Goal: Information Seeking & Learning: Learn about a topic

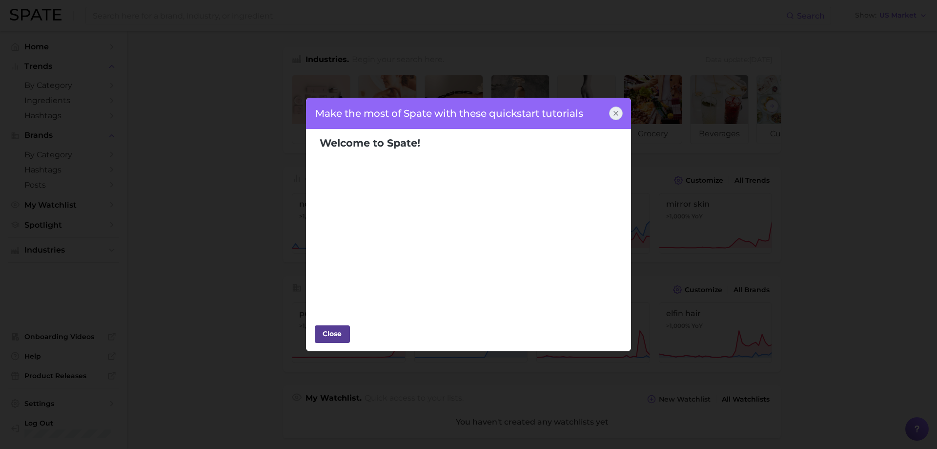
click at [338, 342] on button "Close" at bounding box center [332, 334] width 35 height 18
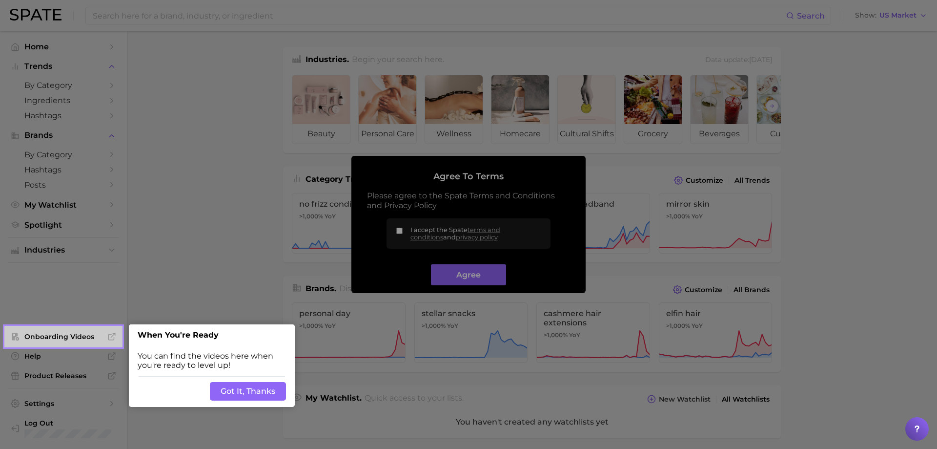
click at [252, 392] on button "Got It, Thanks" at bounding box center [248, 391] width 76 height 19
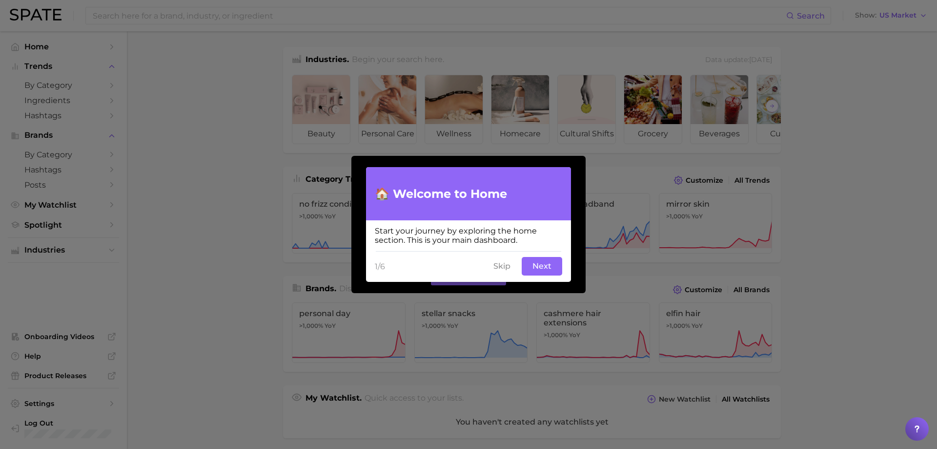
click at [536, 267] on button "Next" at bounding box center [542, 266] width 41 height 19
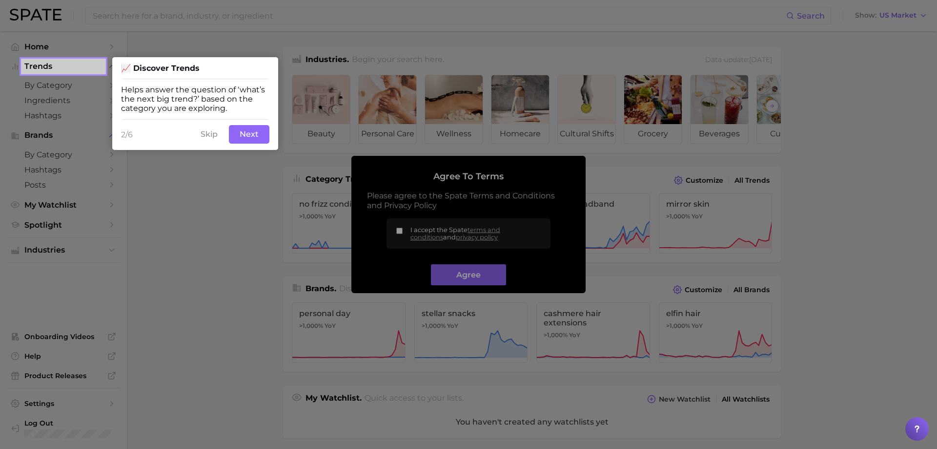
click at [258, 134] on button "Next" at bounding box center [249, 134] width 41 height 19
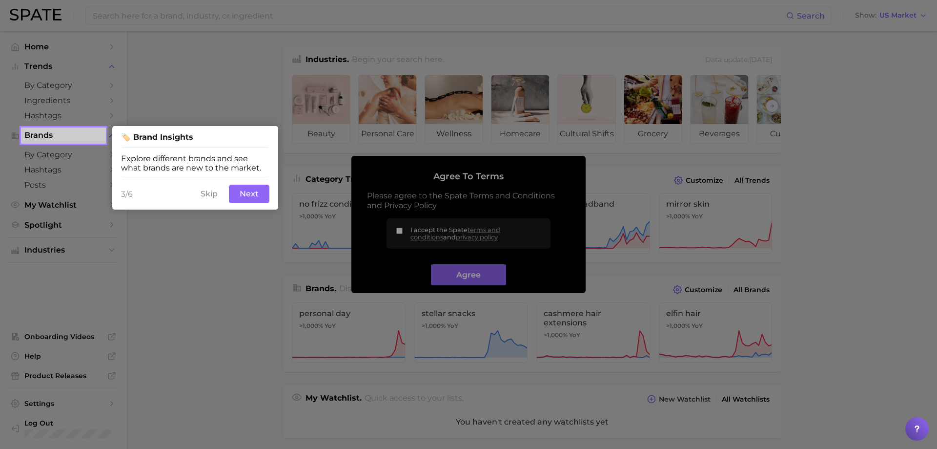
click at [241, 193] on button "Next" at bounding box center [249, 193] width 41 height 19
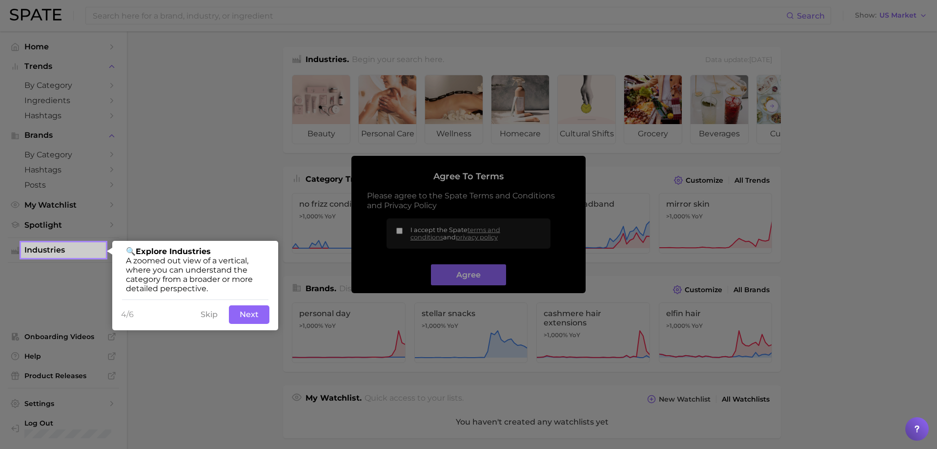
click at [247, 318] on button "Next" at bounding box center [249, 314] width 41 height 19
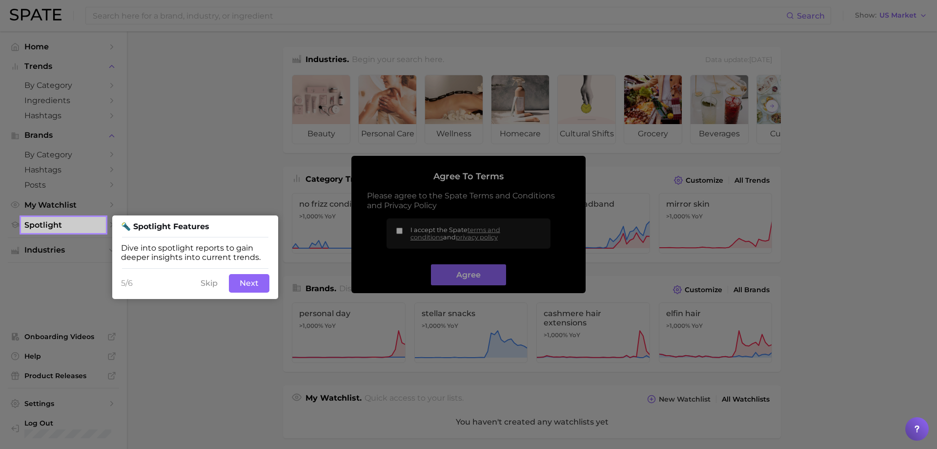
click at [249, 283] on button "Next" at bounding box center [249, 283] width 41 height 19
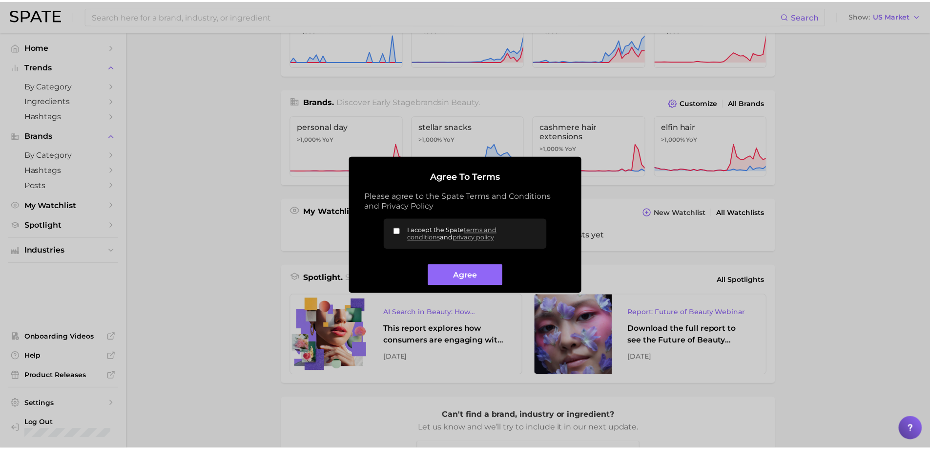
scroll to position [192, 0]
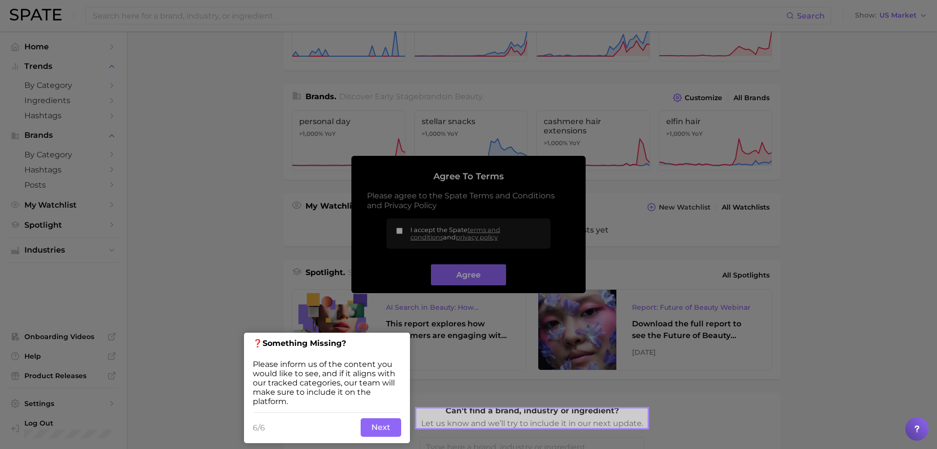
click at [384, 429] on button "Next" at bounding box center [381, 427] width 41 height 19
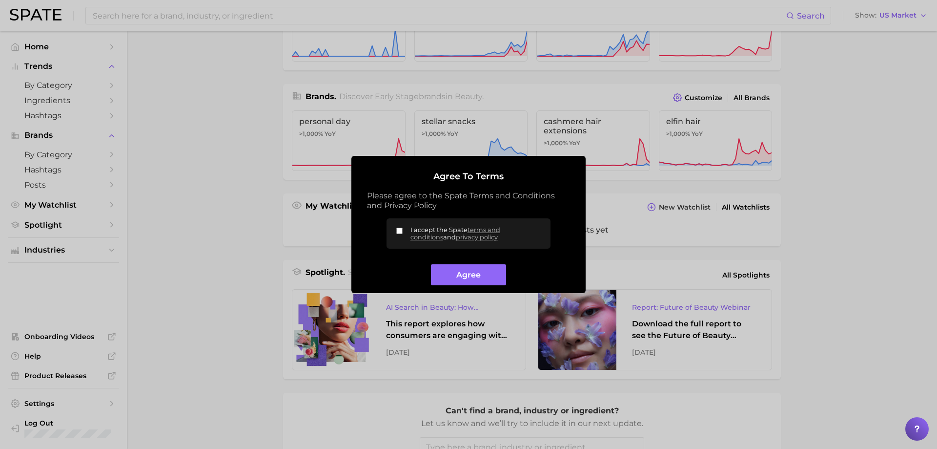
click at [401, 231] on input "I accept the Spate terms and conditions and privacy policy" at bounding box center [399, 230] width 6 height 6
checkbox input "true"
click at [466, 274] on button "Agree" at bounding box center [468, 274] width 75 height 21
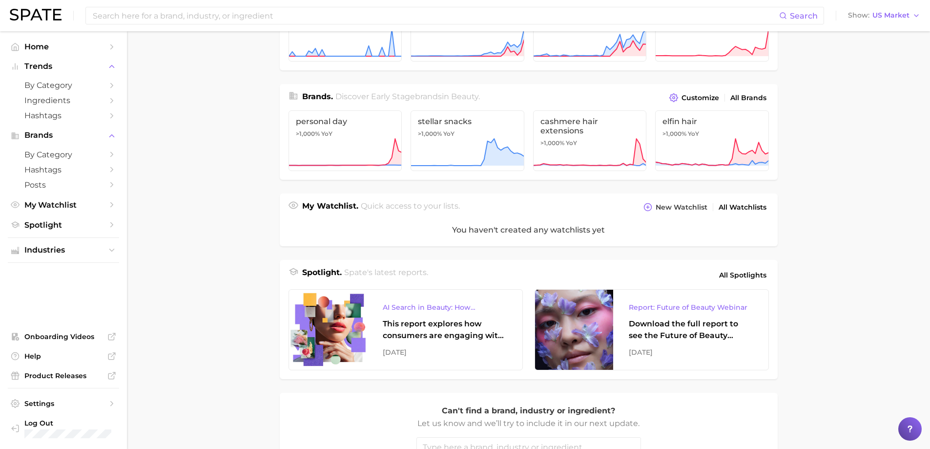
click at [863, 260] on main "Industries. Begin your search here. Data update: [DATE] beauty personal care we…" at bounding box center [528, 212] width 803 height 747
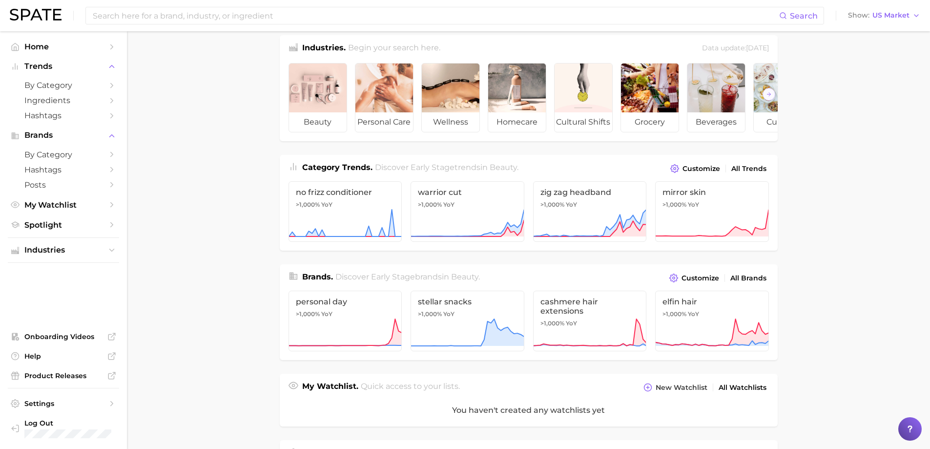
scroll to position [0, 0]
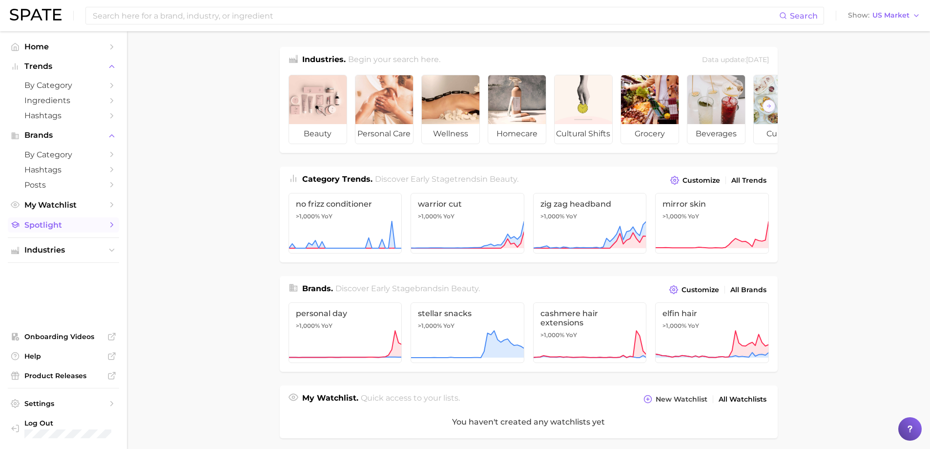
click at [57, 225] on span "Spotlight" at bounding box center [63, 224] width 78 height 9
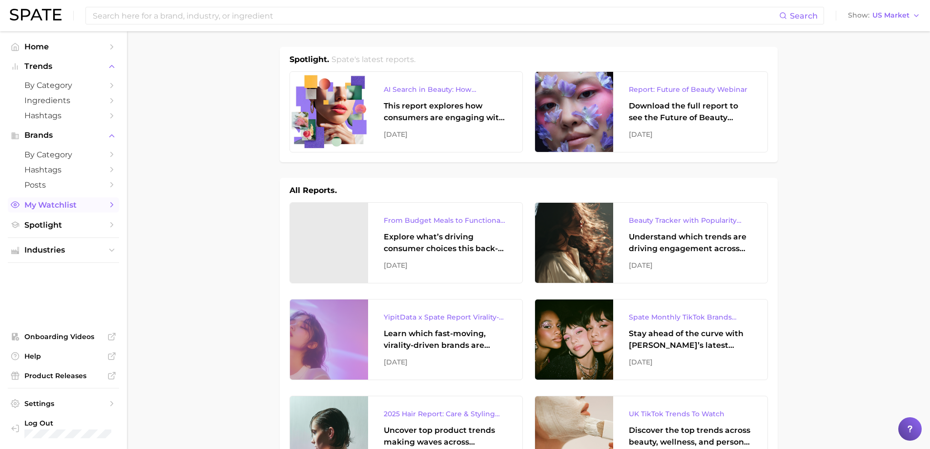
click at [97, 205] on span "My Watchlist" at bounding box center [63, 204] width 78 height 9
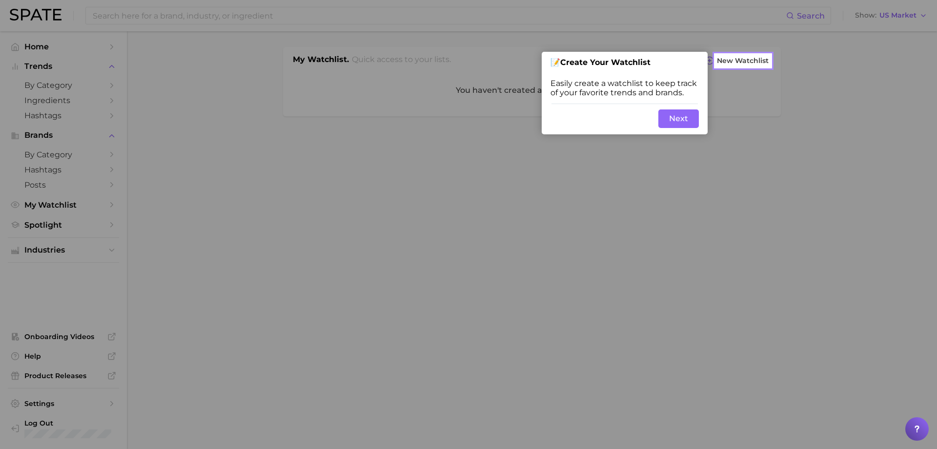
click at [690, 125] on button "Next" at bounding box center [678, 118] width 41 height 19
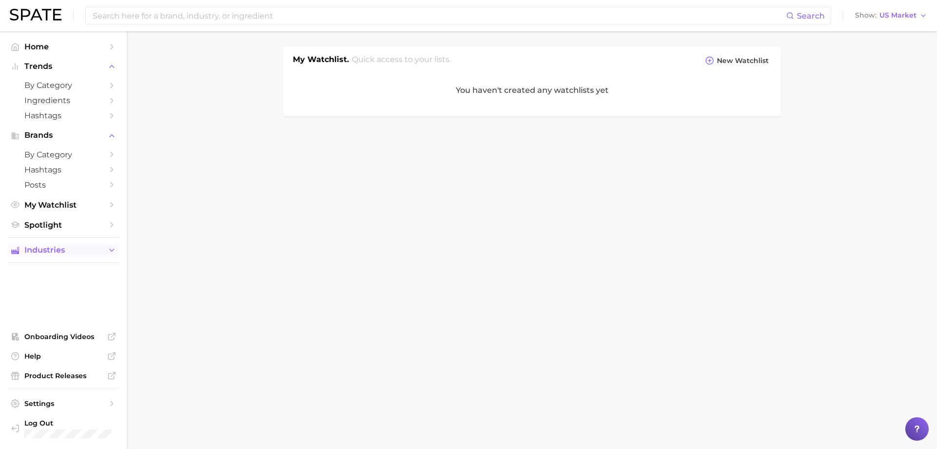
click at [69, 248] on span "Industries" at bounding box center [63, 250] width 78 height 9
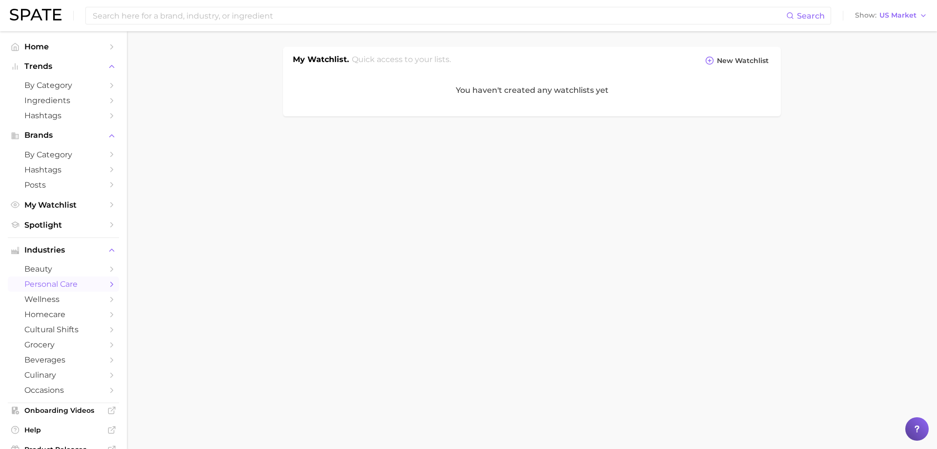
click at [52, 282] on span "personal care" at bounding box center [63, 283] width 78 height 9
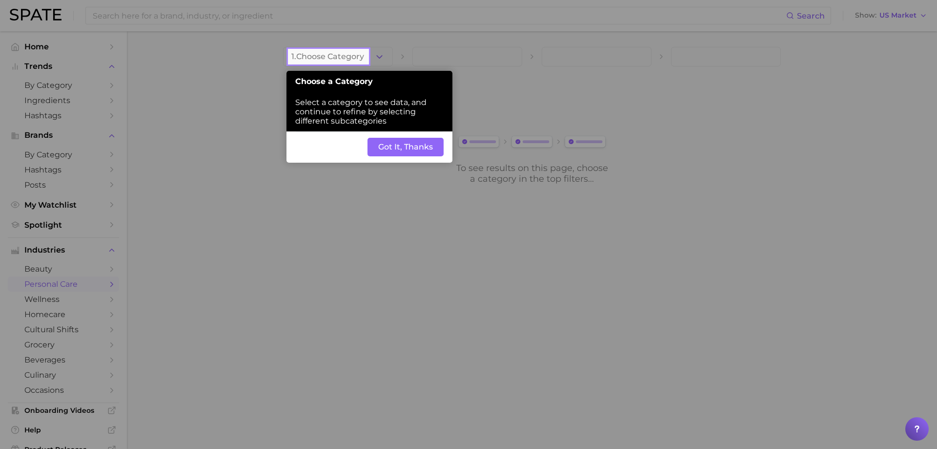
click at [387, 150] on button "Got It, Thanks" at bounding box center [406, 147] width 76 height 19
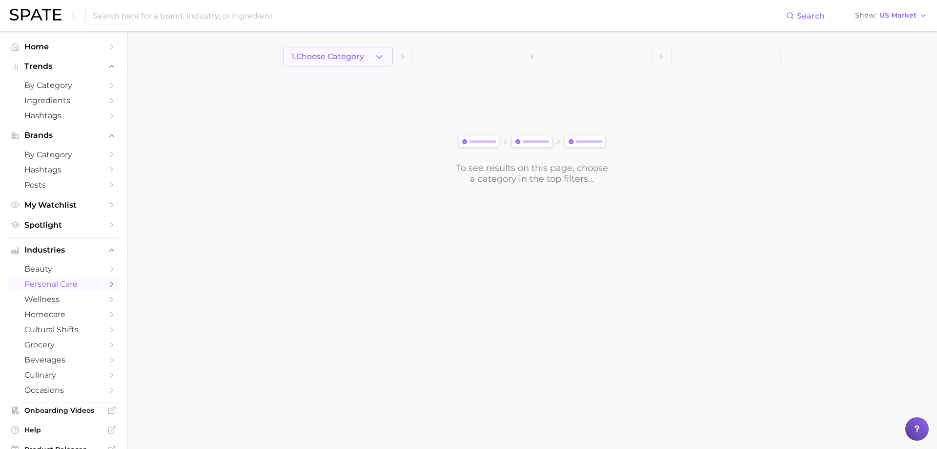
click at [387, 52] on button "1. Choose Category" at bounding box center [338, 57] width 110 height 20
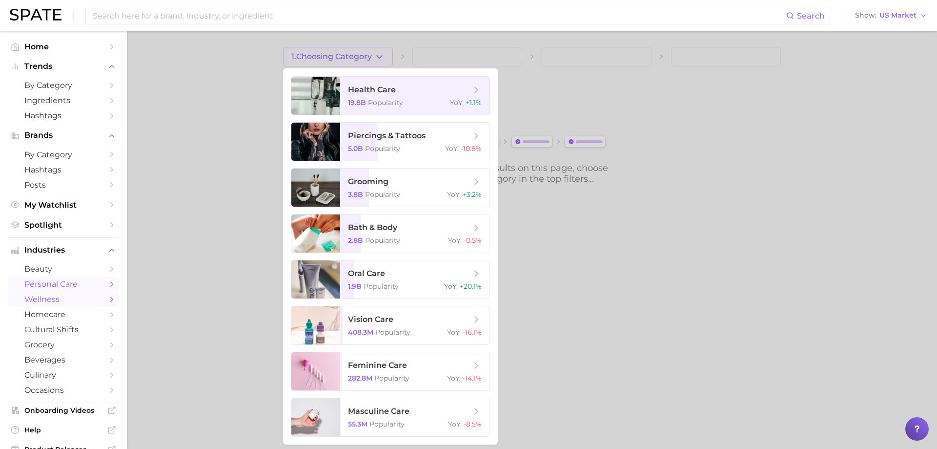
click at [45, 296] on span "wellness" at bounding box center [63, 298] width 78 height 9
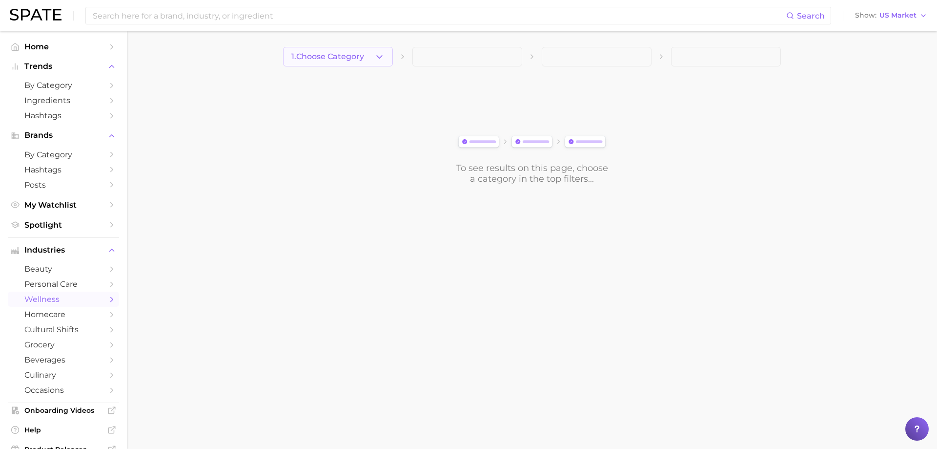
click at [388, 55] on button "1. Choose Category" at bounding box center [338, 57] width 110 height 20
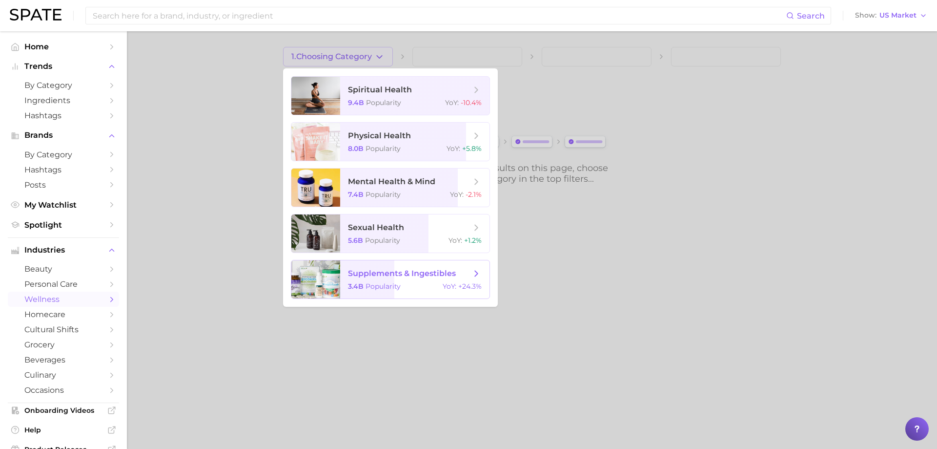
click at [394, 286] on span "Popularity" at bounding box center [383, 286] width 35 height 9
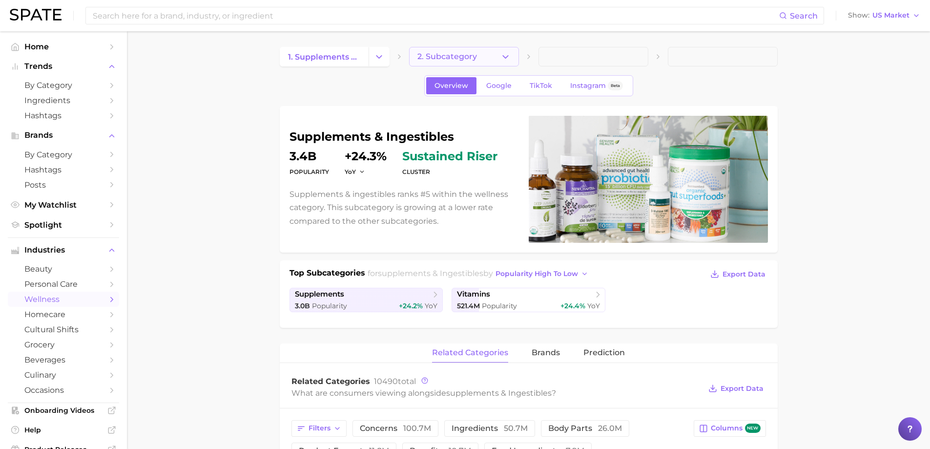
click at [500, 53] on icon "button" at bounding box center [505, 57] width 10 height 10
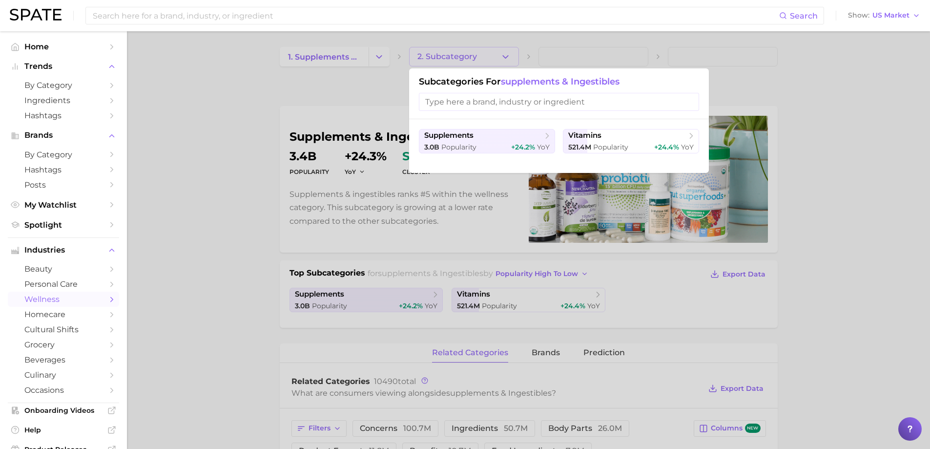
click at [497, 101] on input "search" at bounding box center [559, 102] width 280 height 18
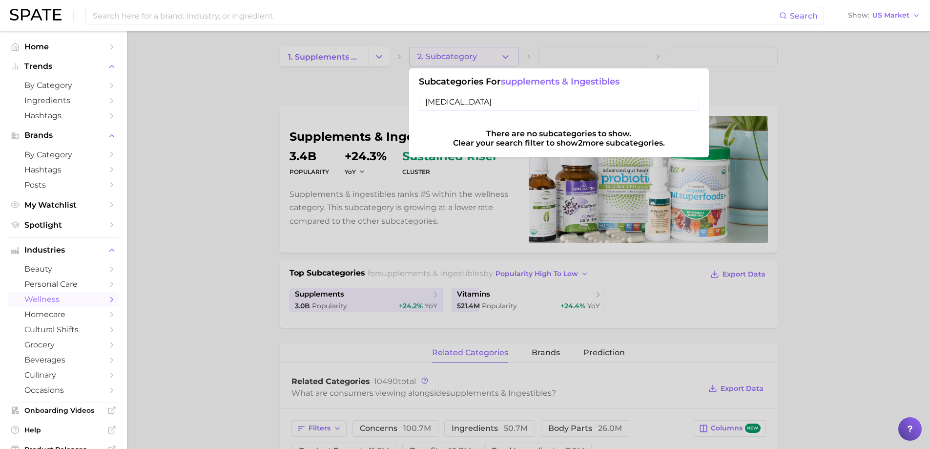
type input "[MEDICAL_DATA]"
click at [569, 129] on div "There are no subcategories to show." at bounding box center [558, 133] width 145 height 9
drag, startPoint x: 485, startPoint y: 134, endPoint x: 683, endPoint y: 154, distance: 199.2
click at [683, 154] on div "There are no subcategories to show. Clear your search filter to show 2 more sub…" at bounding box center [559, 138] width 300 height 38
click at [498, 101] on input "[MEDICAL_DATA]" at bounding box center [559, 102] width 280 height 18
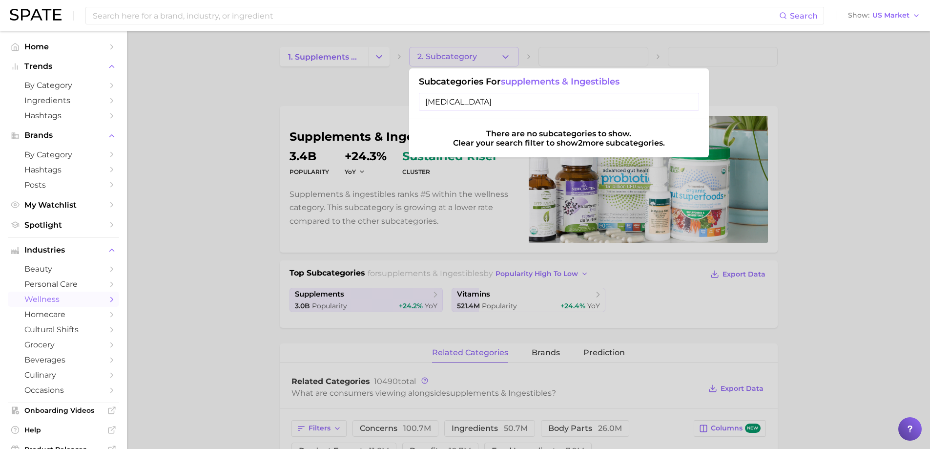
drag, startPoint x: 492, startPoint y: 101, endPoint x: 377, endPoint y: 104, distance: 115.2
click at [409, 66] on div "2. Subcategory Subcategories for supplements & ingestibles [MEDICAL_DATA] There…" at bounding box center [464, 57] width 110 height 20
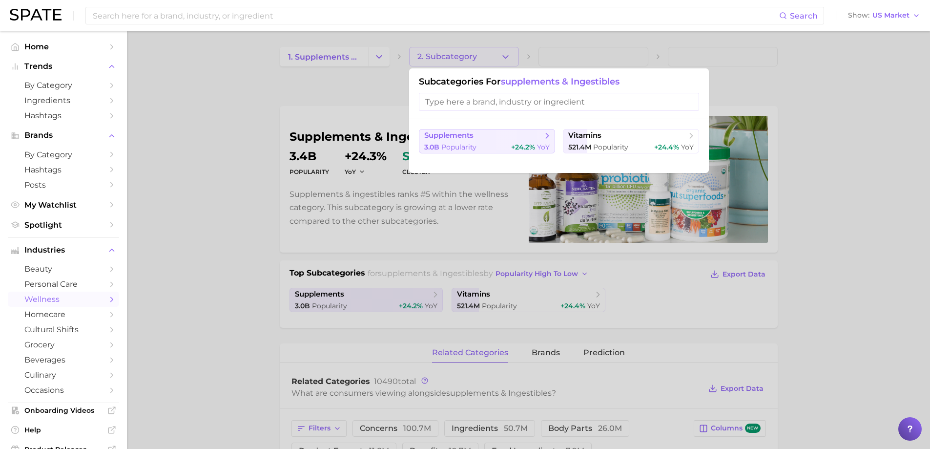
click at [461, 140] on span "supplements" at bounding box center [483, 136] width 119 height 10
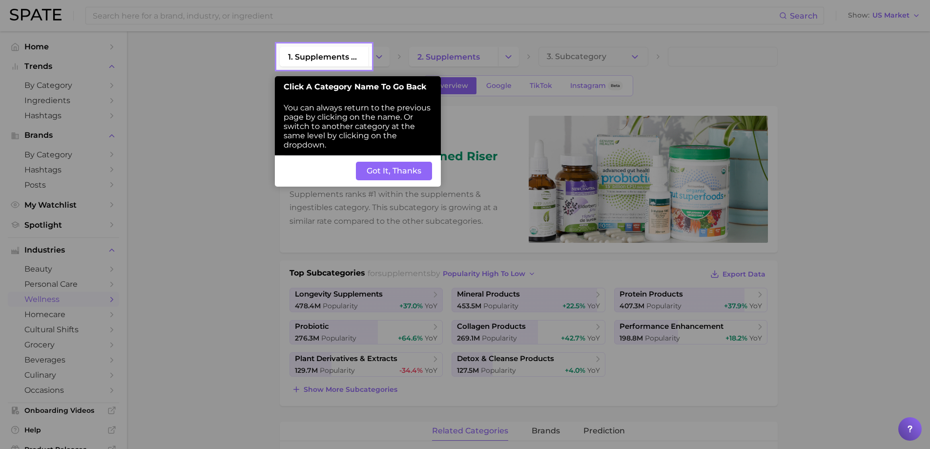
click at [417, 175] on button "Got It, Thanks" at bounding box center [394, 171] width 76 height 19
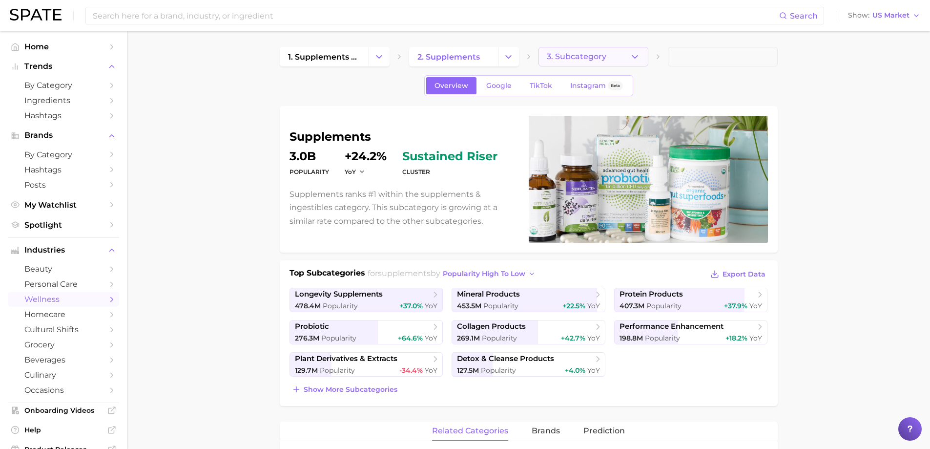
click at [635, 57] on polyline "button" at bounding box center [634, 56] width 5 height 2
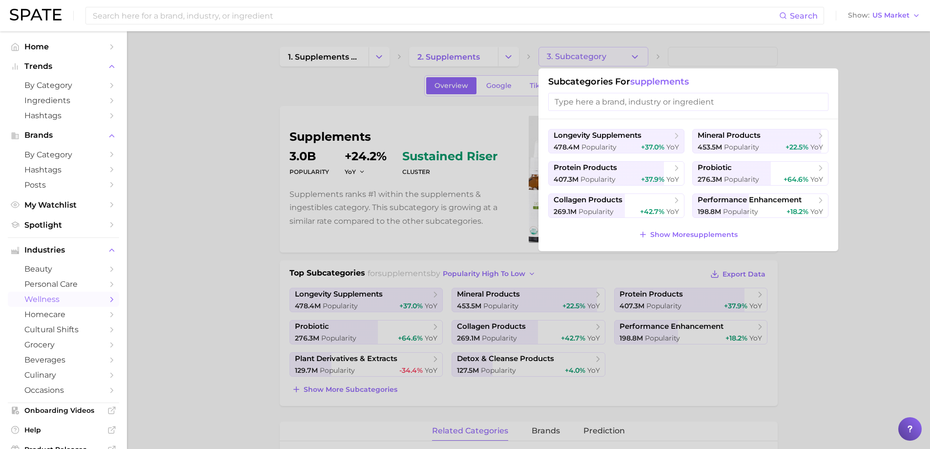
click at [623, 99] on input "search" at bounding box center [688, 102] width 280 height 18
click at [663, 230] on span "Show More supplements" at bounding box center [693, 234] width 87 height 8
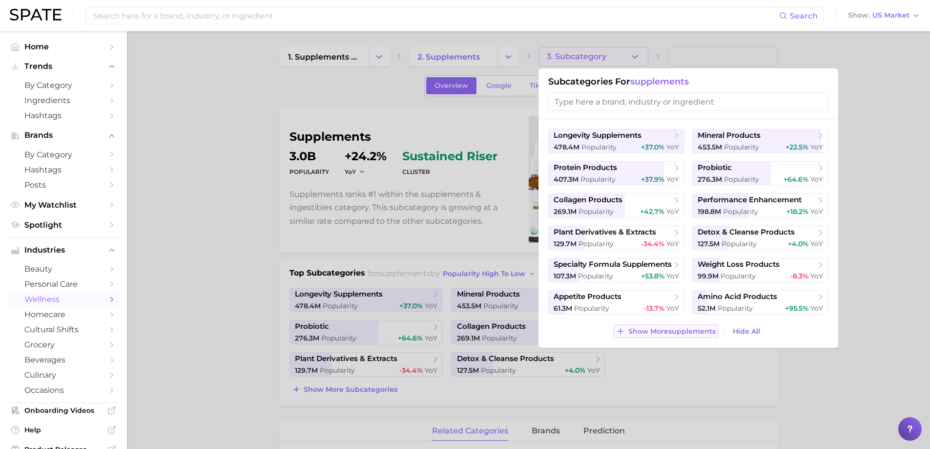
click at [659, 336] on button "Show More supplements" at bounding box center [666, 331] width 104 height 14
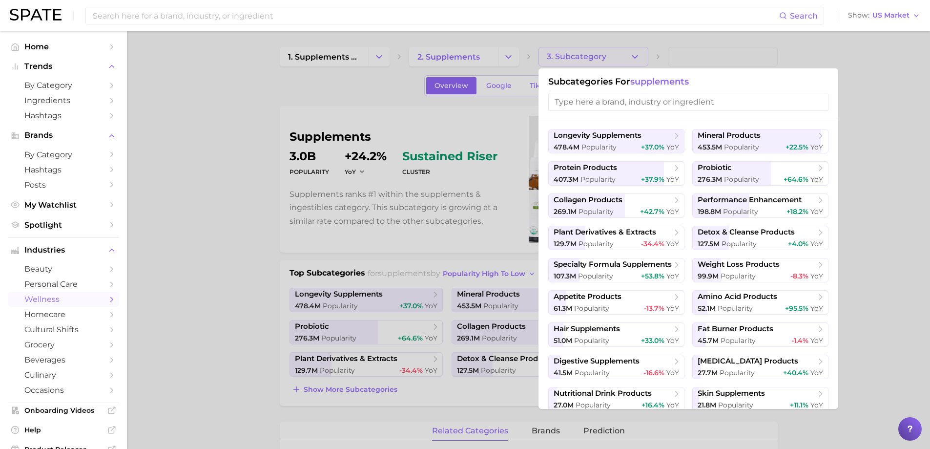
scroll to position [36, 0]
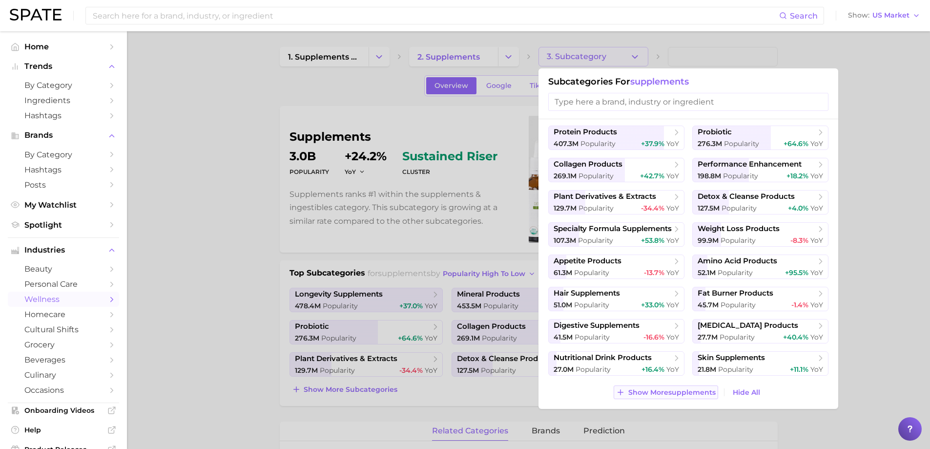
click at [697, 394] on span "Show More supplements" at bounding box center [671, 392] width 87 height 8
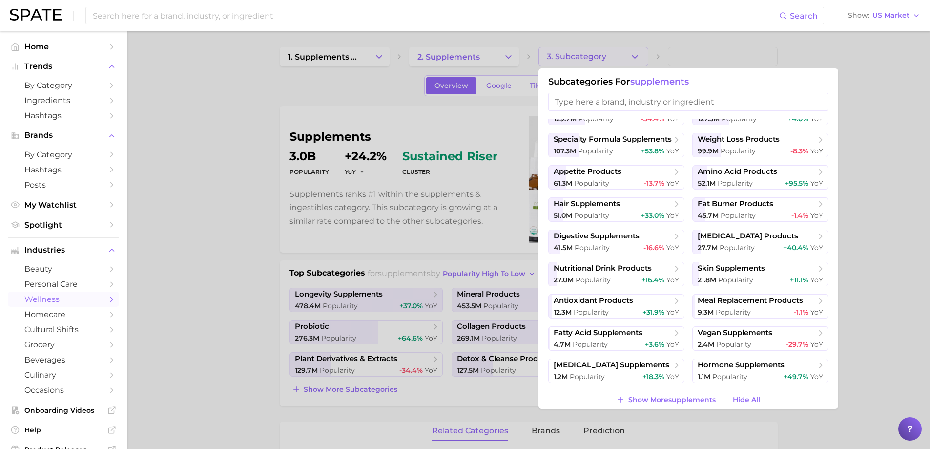
scroll to position [132, 0]
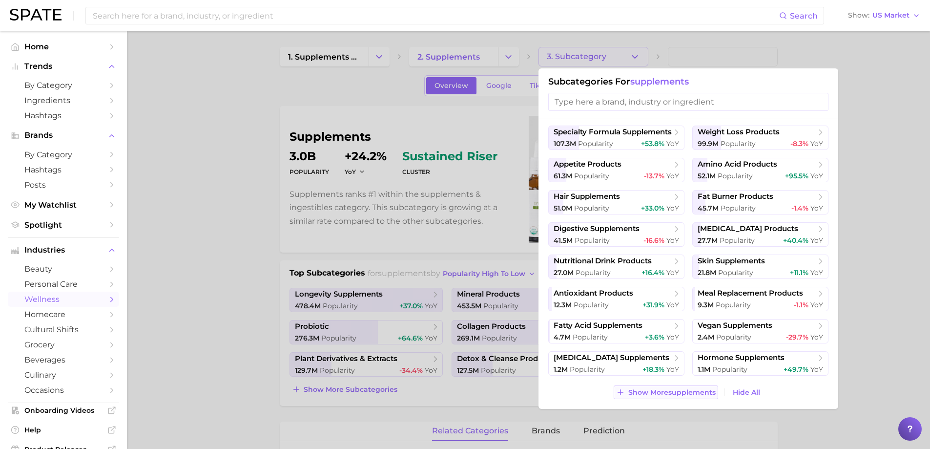
click at [662, 394] on span "Show More supplements" at bounding box center [671, 392] width 87 height 8
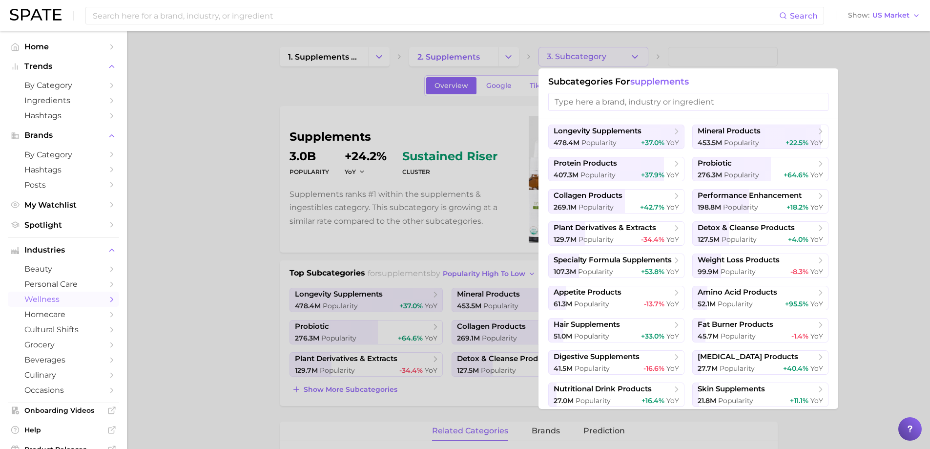
scroll to position [0, 0]
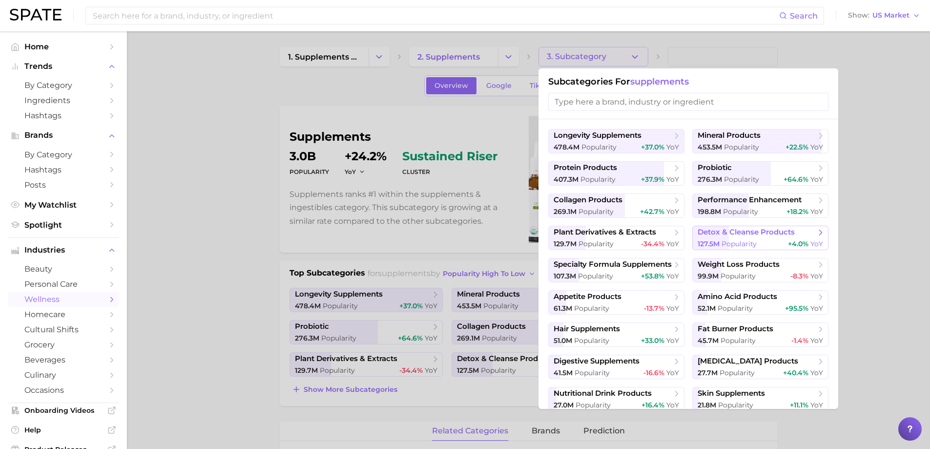
click at [734, 232] on span "detox & cleanse products" at bounding box center [745, 231] width 97 height 9
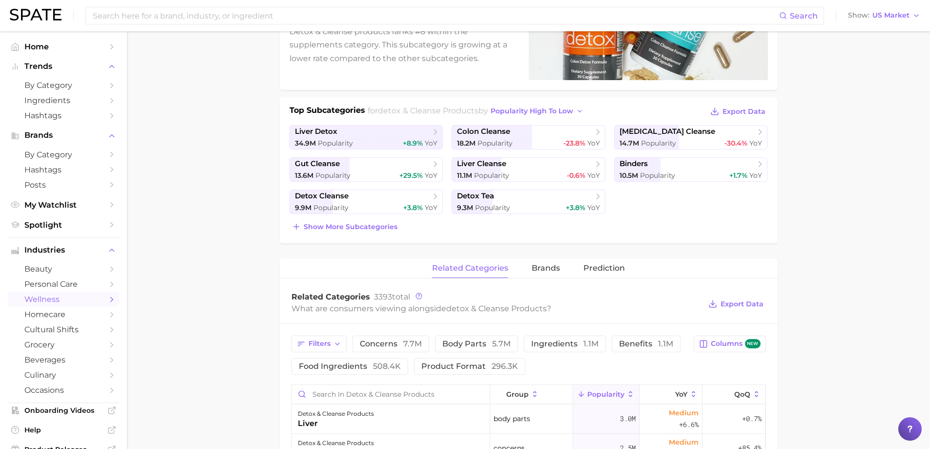
scroll to position [195, 0]
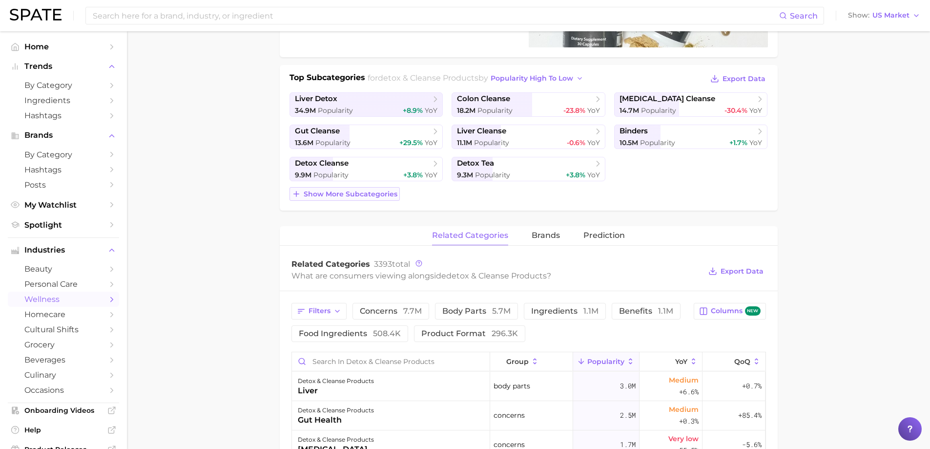
click at [377, 195] on span "Show more subcategories" at bounding box center [351, 194] width 94 height 8
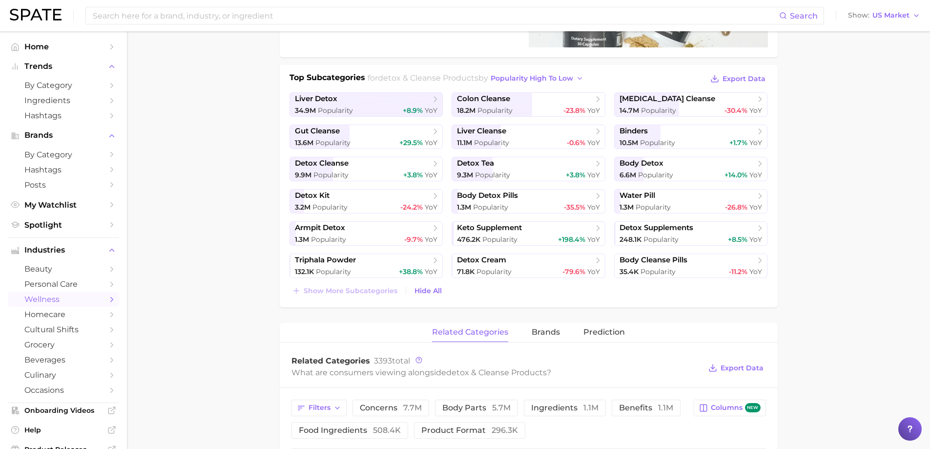
click at [838, 245] on main "1. supplements & ingestibles 2. supplements 3. detox & cleanse products 4. Subc…" at bounding box center [528, 396] width 803 height 1121
click at [751, 77] on span "Export Data" at bounding box center [743, 79] width 43 height 8
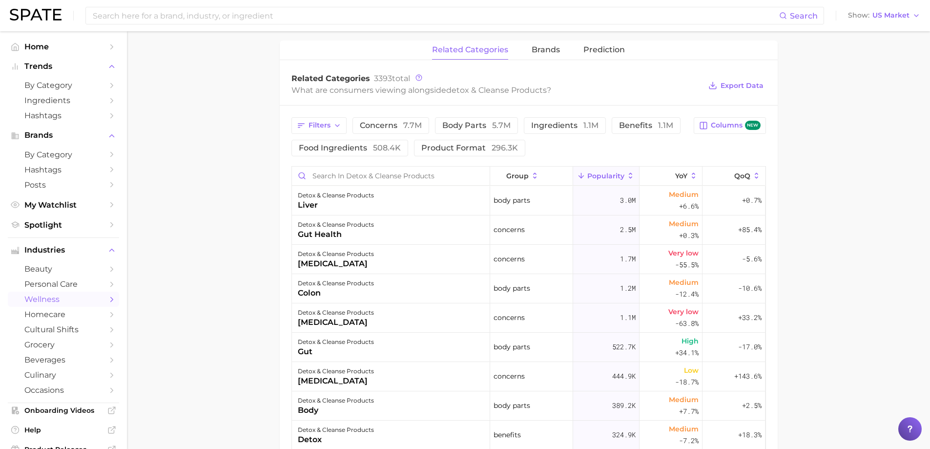
scroll to position [488, 0]
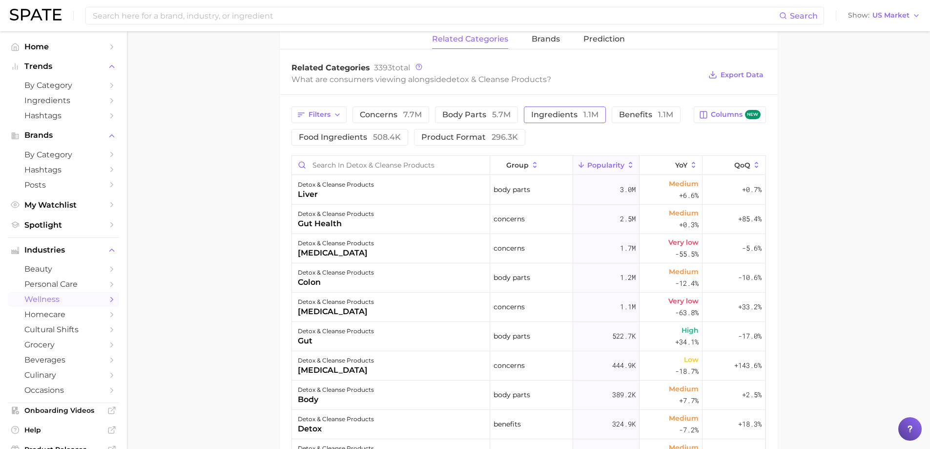
click at [577, 115] on span "ingredients 1.1m" at bounding box center [564, 115] width 67 height 8
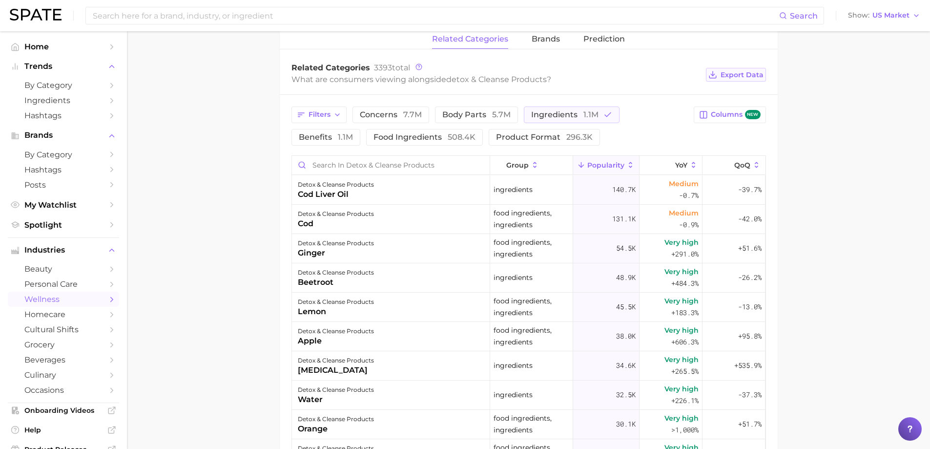
click at [745, 75] on span "Export Data" at bounding box center [741, 75] width 43 height 8
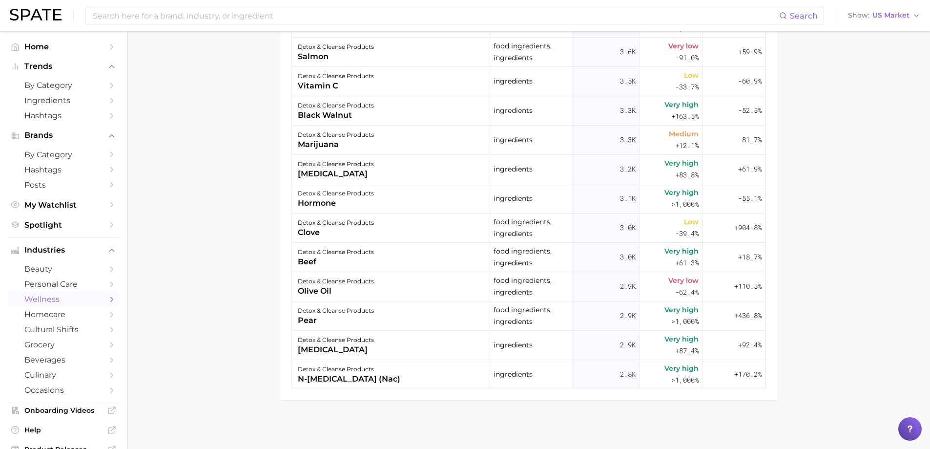
scroll to position [1611, 0]
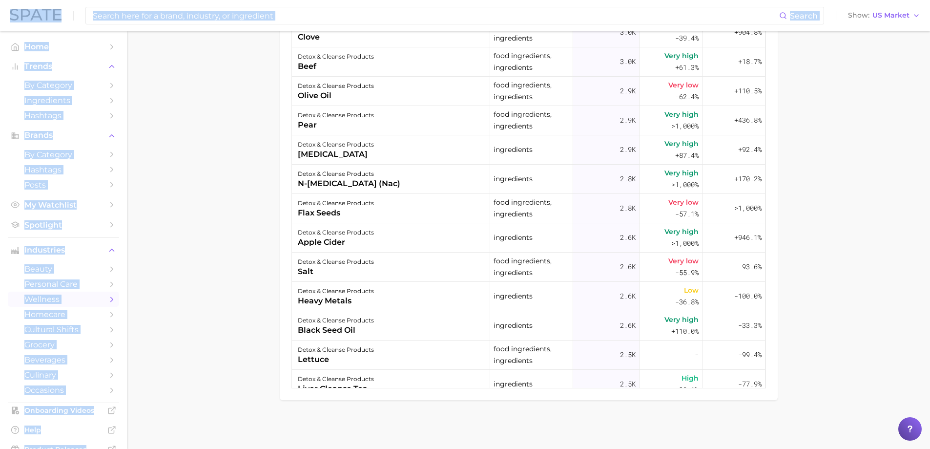
drag, startPoint x: 929, startPoint y: 353, endPoint x: 930, endPoint y: 378, distance: 24.4
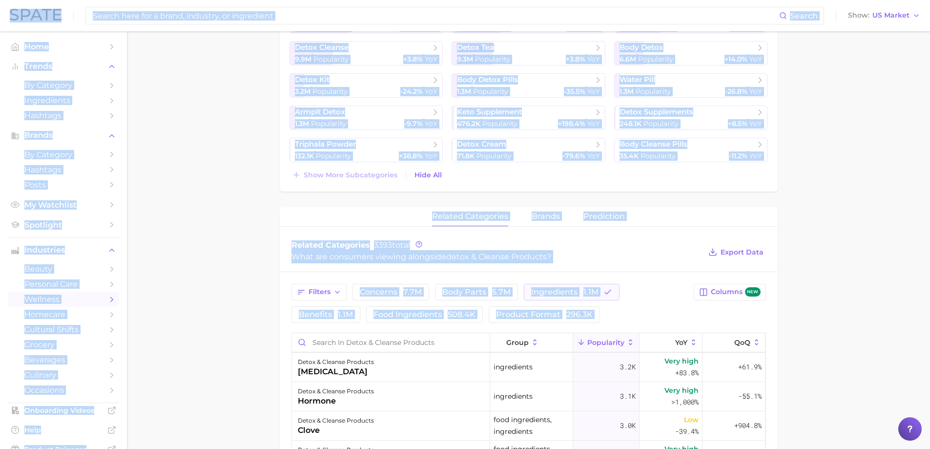
scroll to position [0, 0]
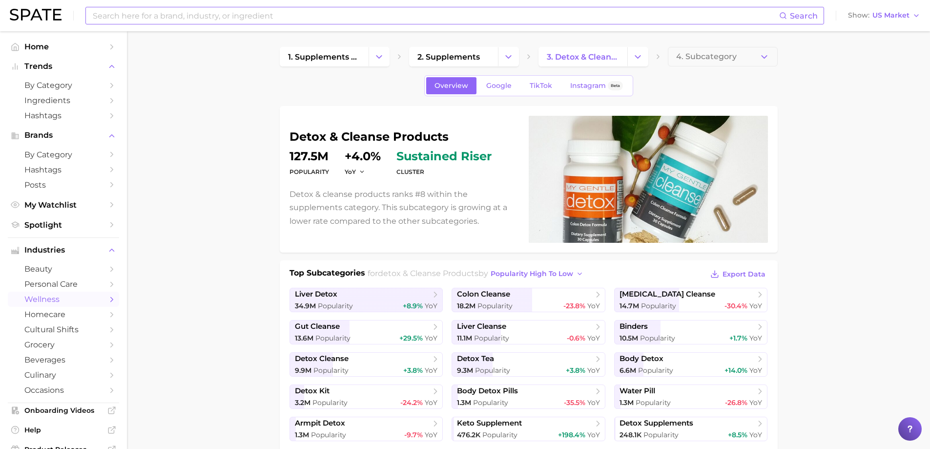
click at [178, 21] on input at bounding box center [435, 15] width 687 height 17
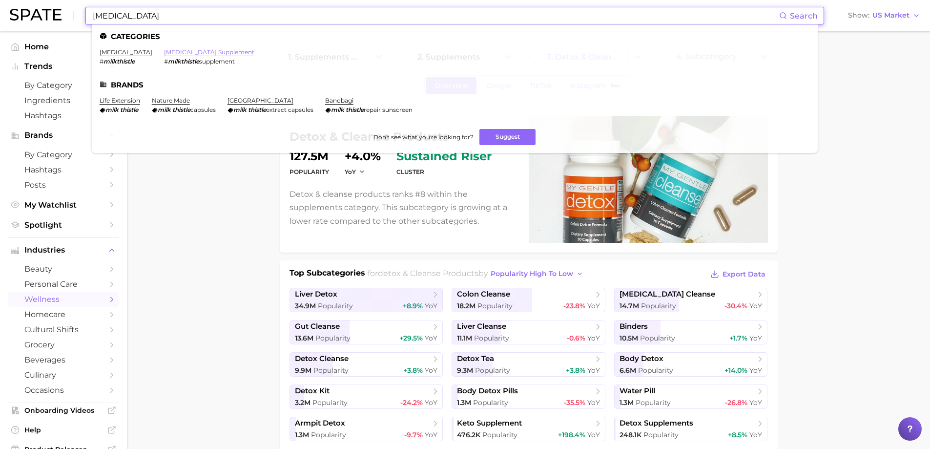
type input "[MEDICAL_DATA]"
click at [173, 51] on link "[MEDICAL_DATA] supplement" at bounding box center [209, 51] width 90 height 7
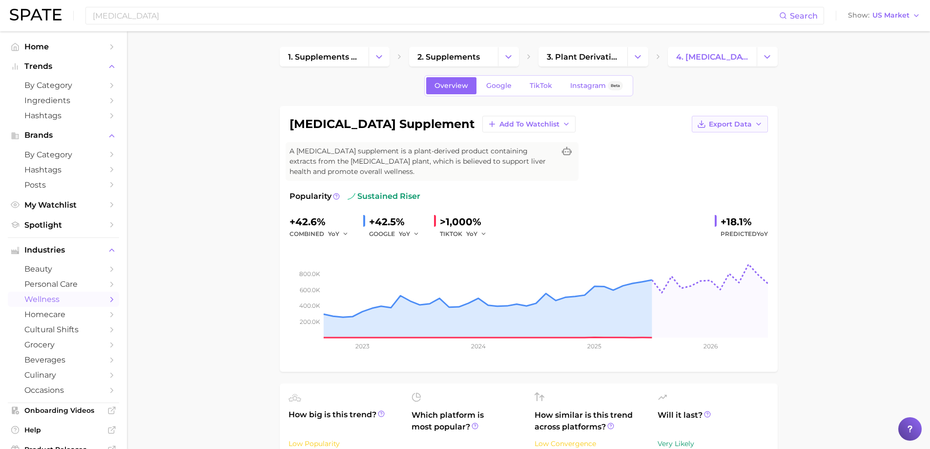
click at [760, 124] on icon "button" at bounding box center [759, 124] width 8 height 8
click at [752, 123] on button "Export Data" at bounding box center [730, 124] width 76 height 17
click at [732, 160] on span "Time Series Image" at bounding box center [709, 160] width 65 height 8
click at [758, 124] on icon "button" at bounding box center [759, 124] width 8 height 8
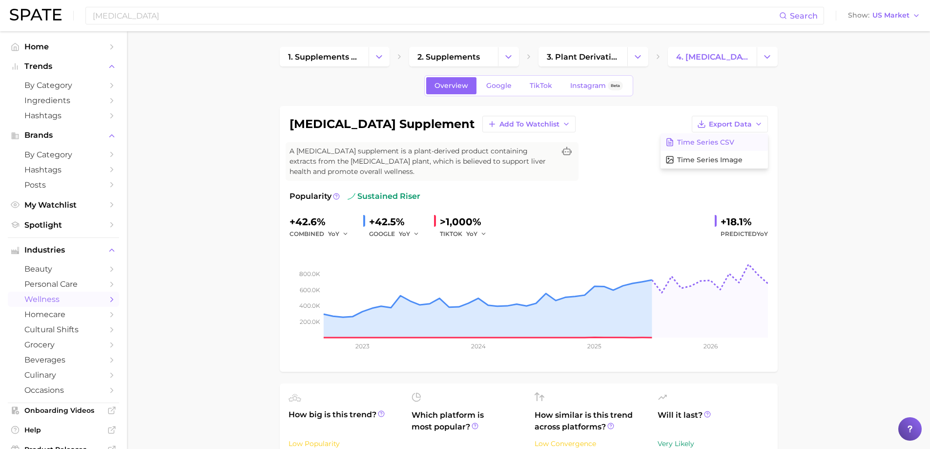
click at [722, 146] on button "Time Series CSV" at bounding box center [713, 142] width 107 height 18
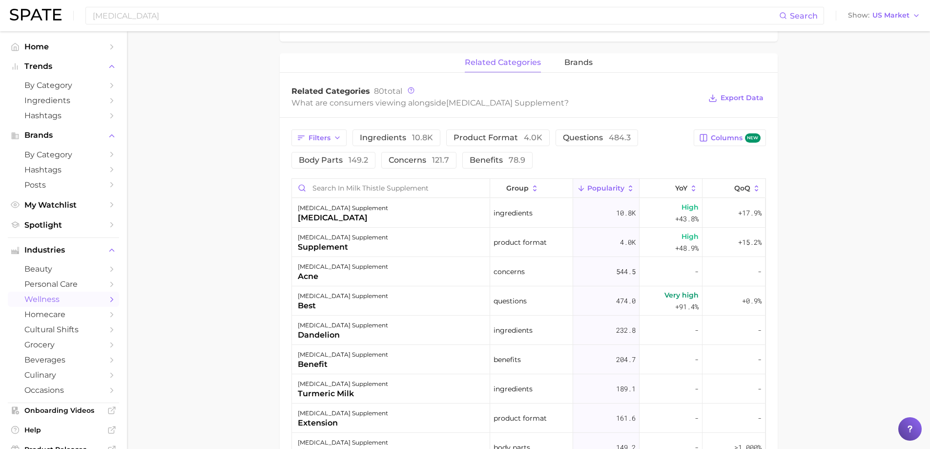
scroll to position [439, 0]
click at [730, 143] on span "Columns new" at bounding box center [735, 140] width 49 height 9
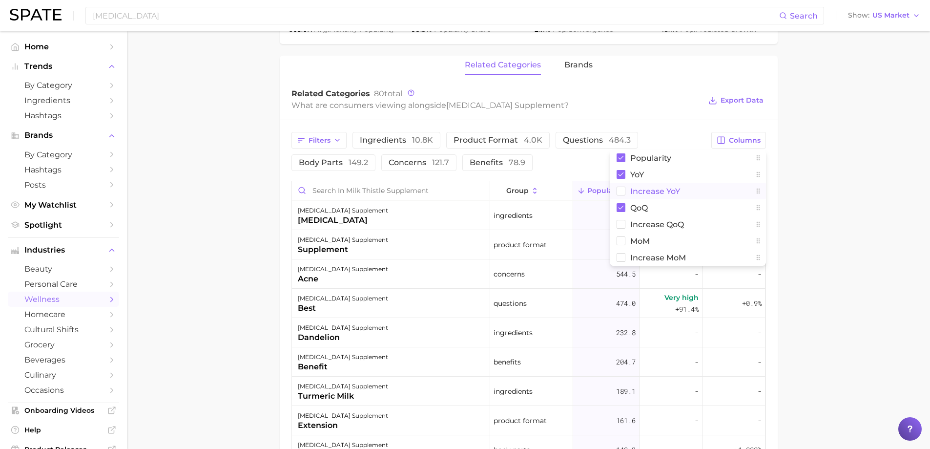
click at [669, 187] on span "Increase YoY" at bounding box center [655, 191] width 50 height 8
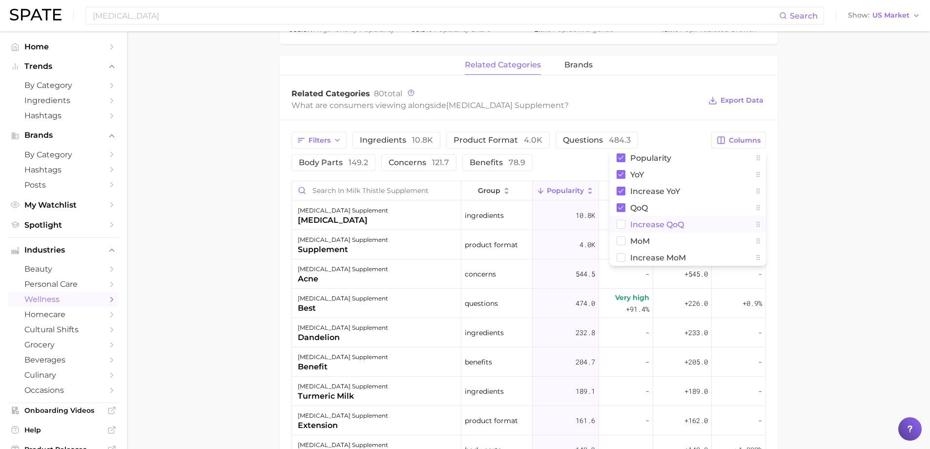
click at [665, 221] on span "Increase QoQ" at bounding box center [657, 224] width 54 height 8
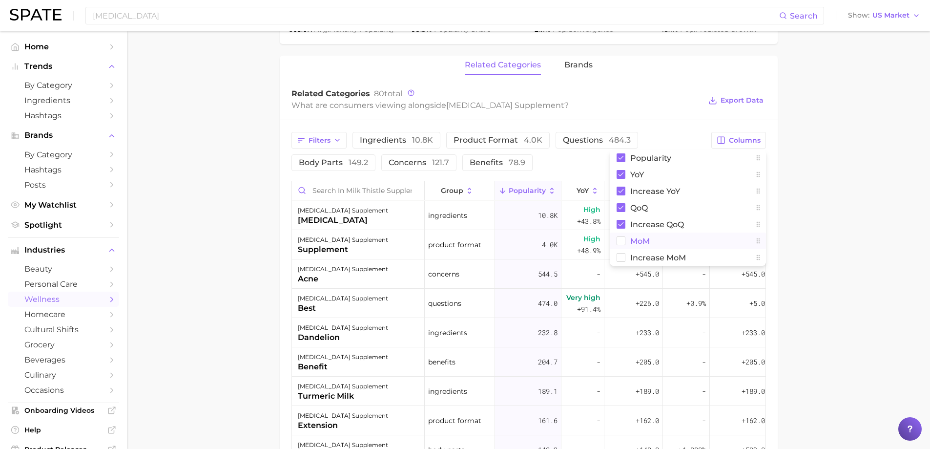
click at [651, 243] on button "MoM" at bounding box center [688, 240] width 156 height 17
click at [646, 254] on span "Increase MoM" at bounding box center [658, 257] width 56 height 8
click at [826, 234] on main "1. supplements & ingestibles 2. supplements 3. plant derivatives & extracts 4. …" at bounding box center [528, 141] width 803 height 1098
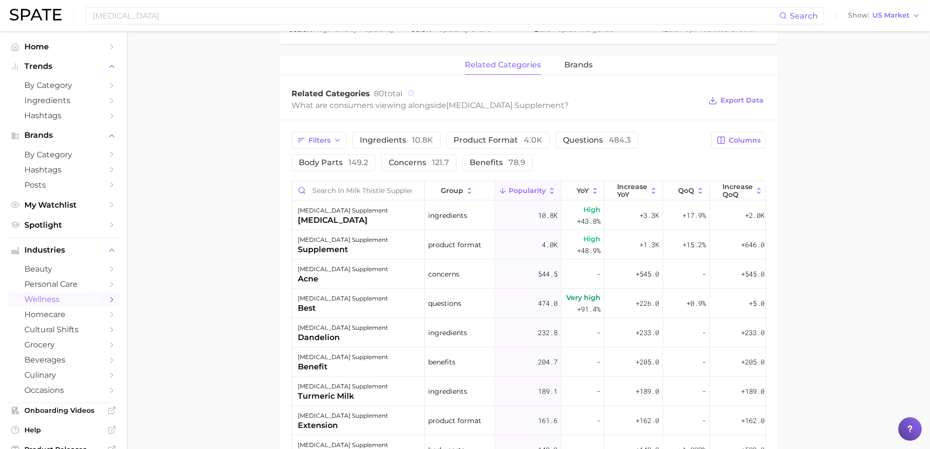
click at [410, 95] on circle at bounding box center [411, 93] width 6 height 6
click at [903, 251] on main "1. supplements & ingestibles 2. supplements 3. plant derivatives & extracts 4. …" at bounding box center [528, 141] width 803 height 1098
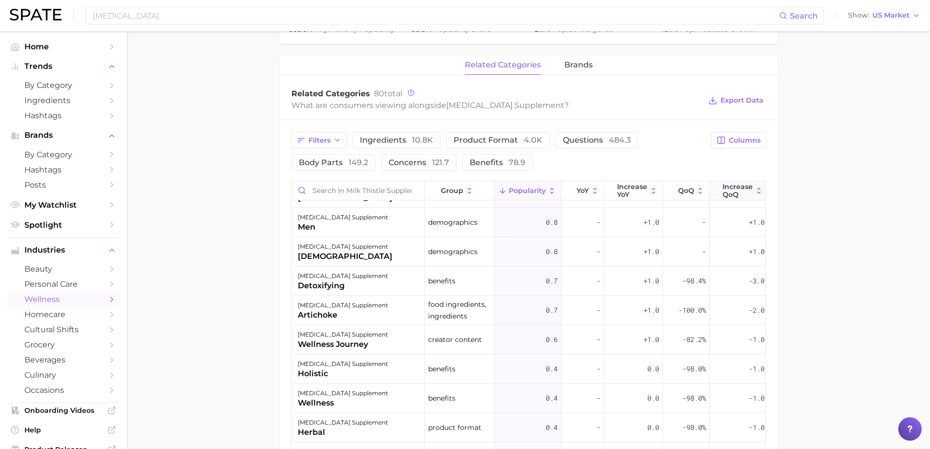
scroll to position [1508, 0]
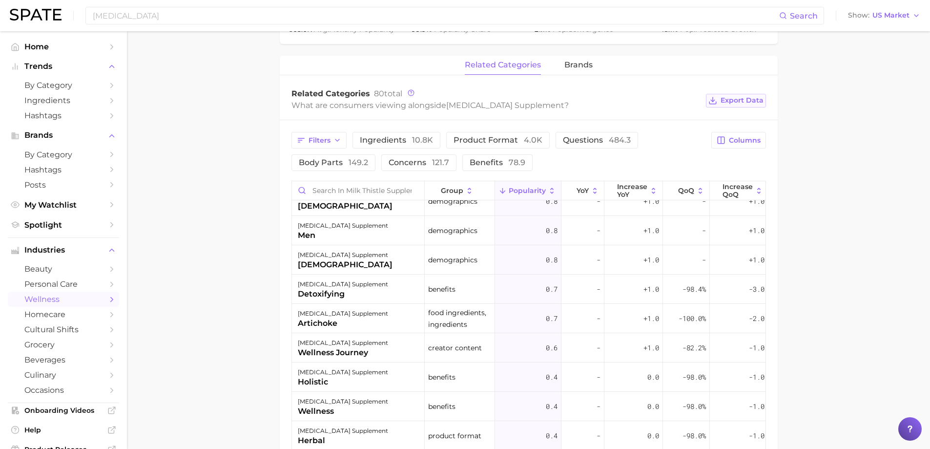
click at [730, 103] on span "Export Data" at bounding box center [741, 100] width 43 height 8
click at [586, 65] on span "brands" at bounding box center [578, 65] width 28 height 9
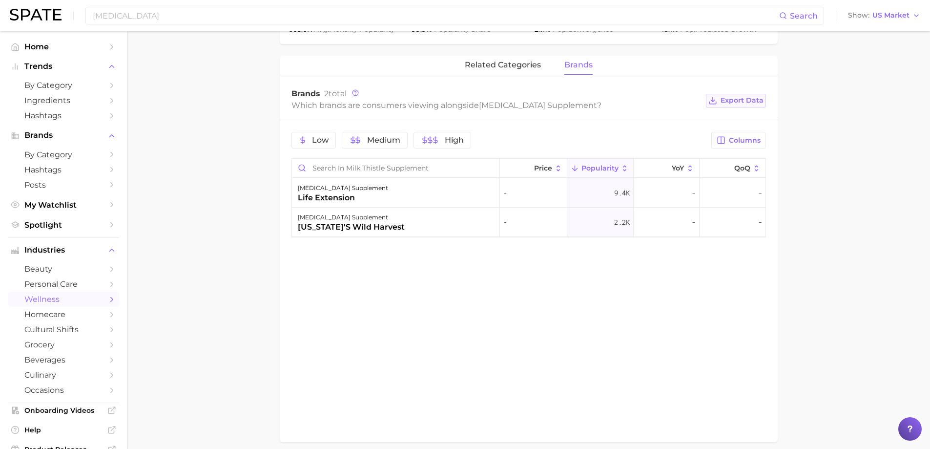
click at [756, 101] on span "Export Data" at bounding box center [741, 100] width 43 height 8
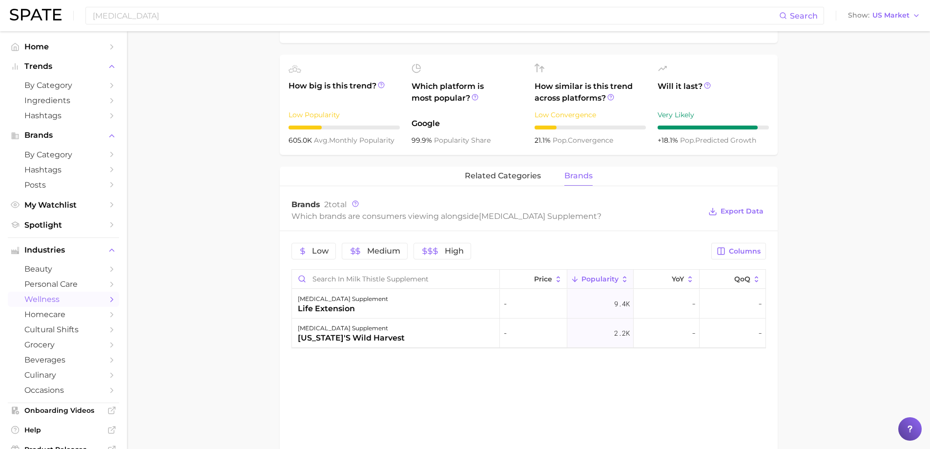
scroll to position [237, 0]
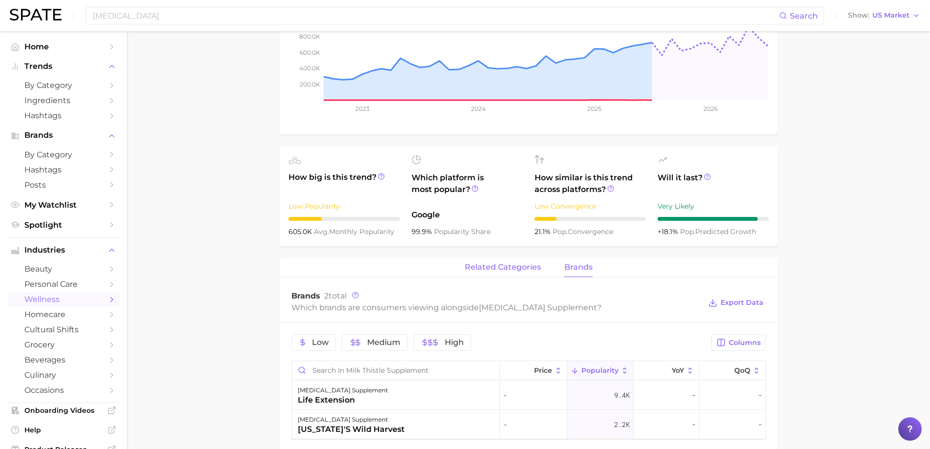
click at [492, 265] on span "related categories" at bounding box center [503, 267] width 76 height 9
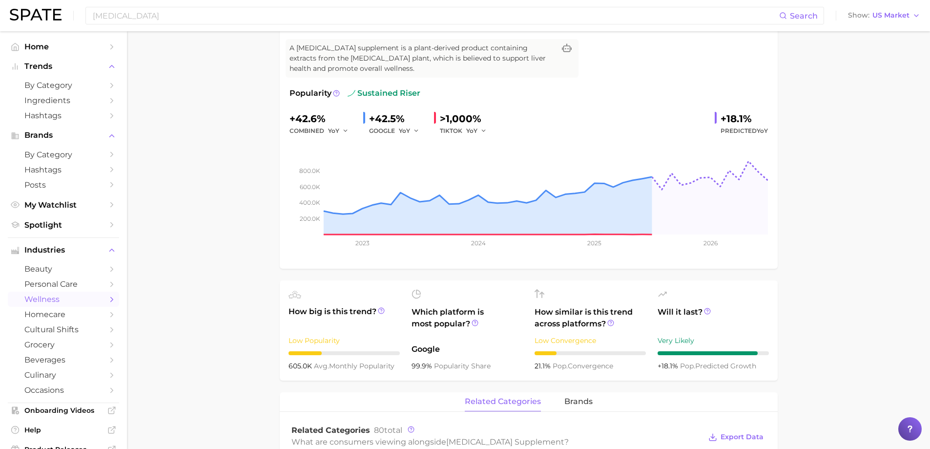
scroll to position [0, 0]
